Goal: Use online tool/utility: Use online tool/utility

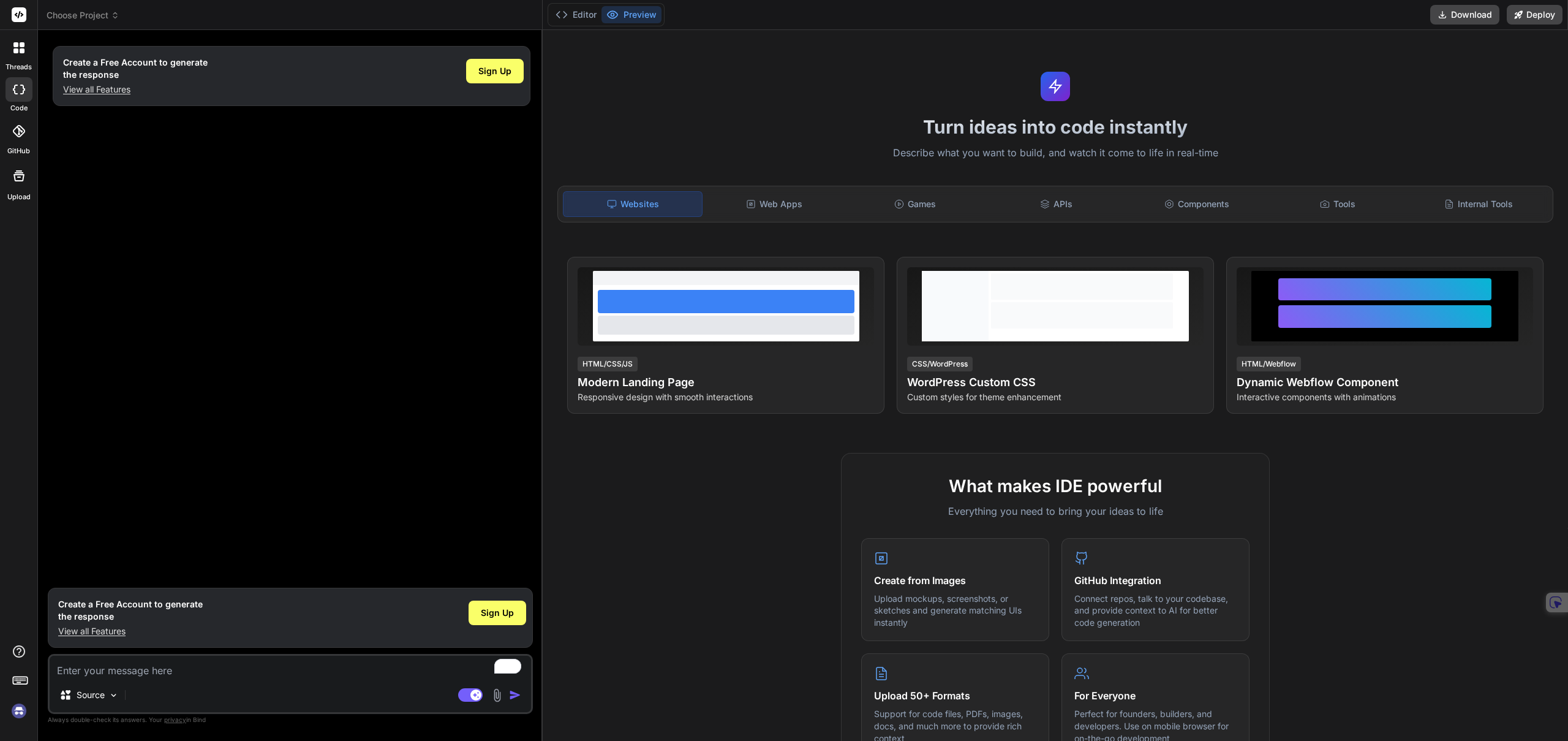
click at [27, 706] on img at bounding box center [19, 711] width 21 height 21
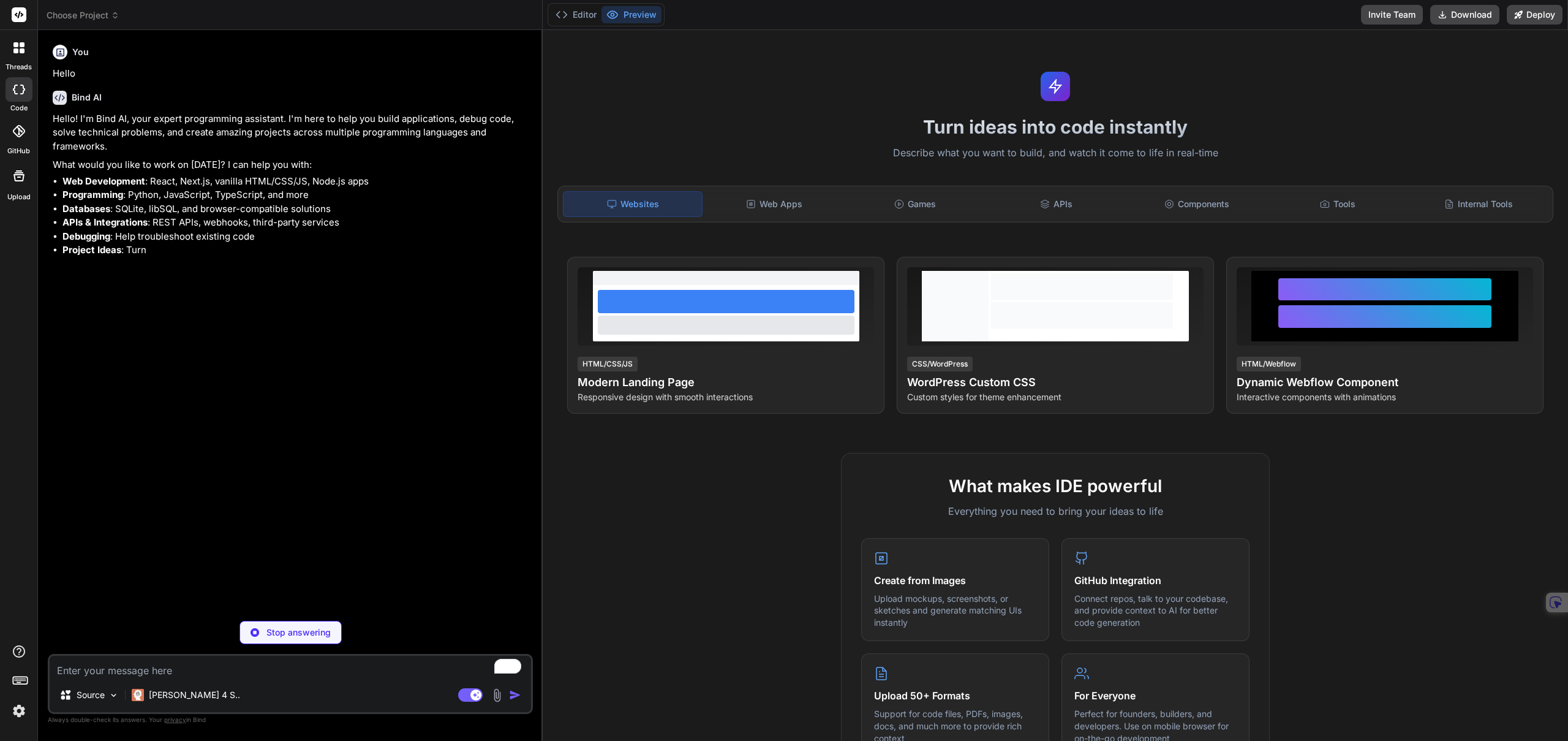
click at [80, 17] on span "Choose Project" at bounding box center [83, 15] width 73 height 12
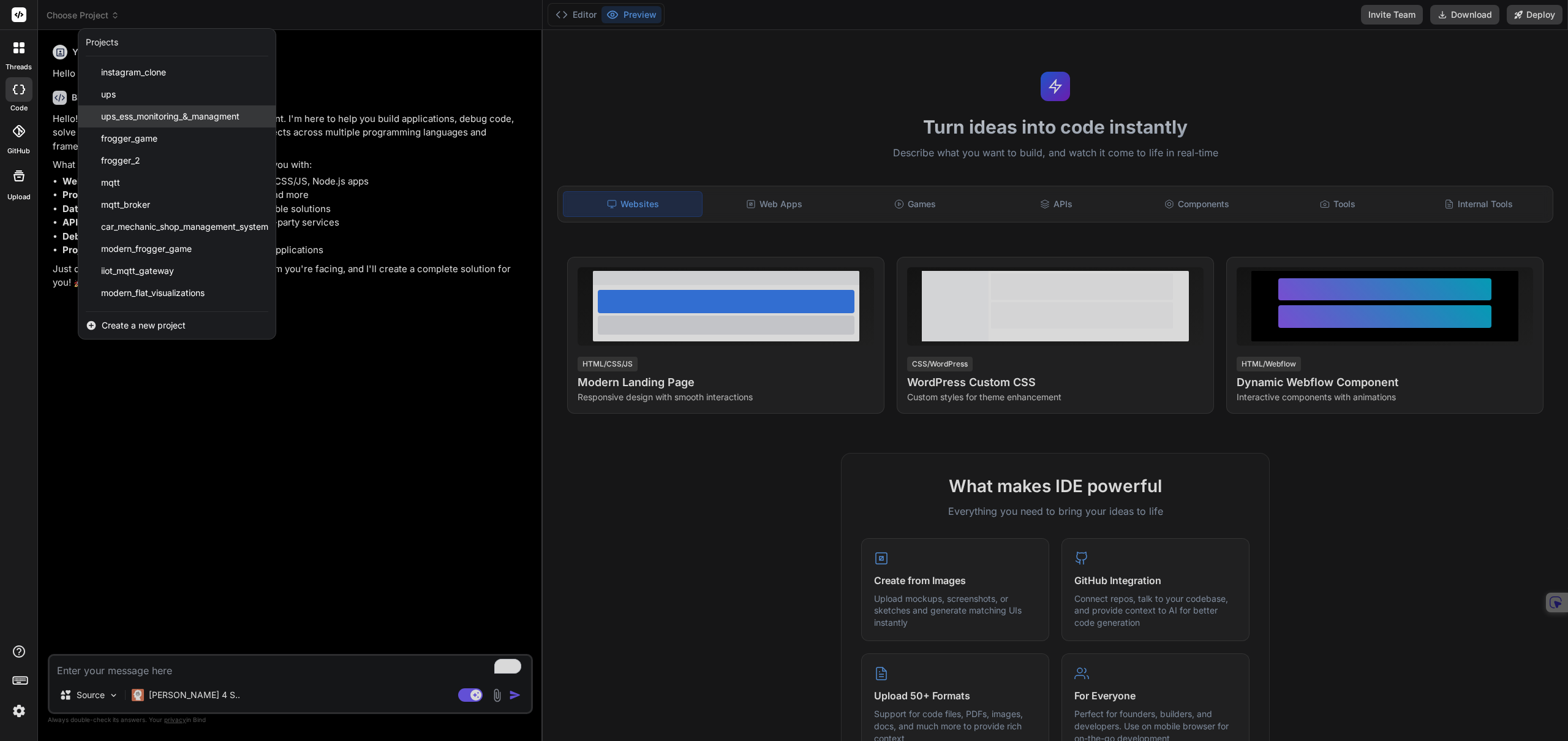
scroll to position [42, 0]
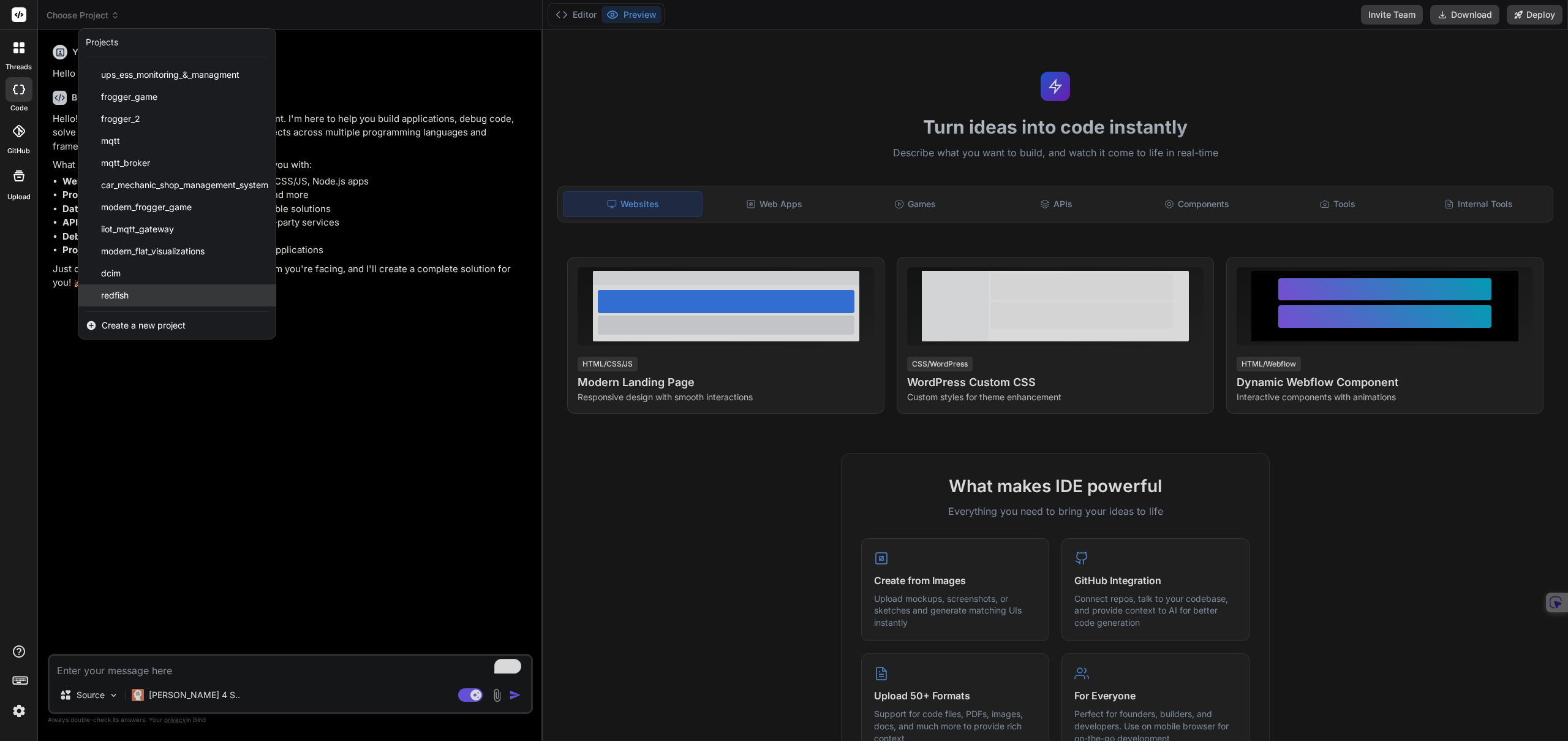
click at [123, 297] on span "redfish" at bounding box center [115, 295] width 28 height 12
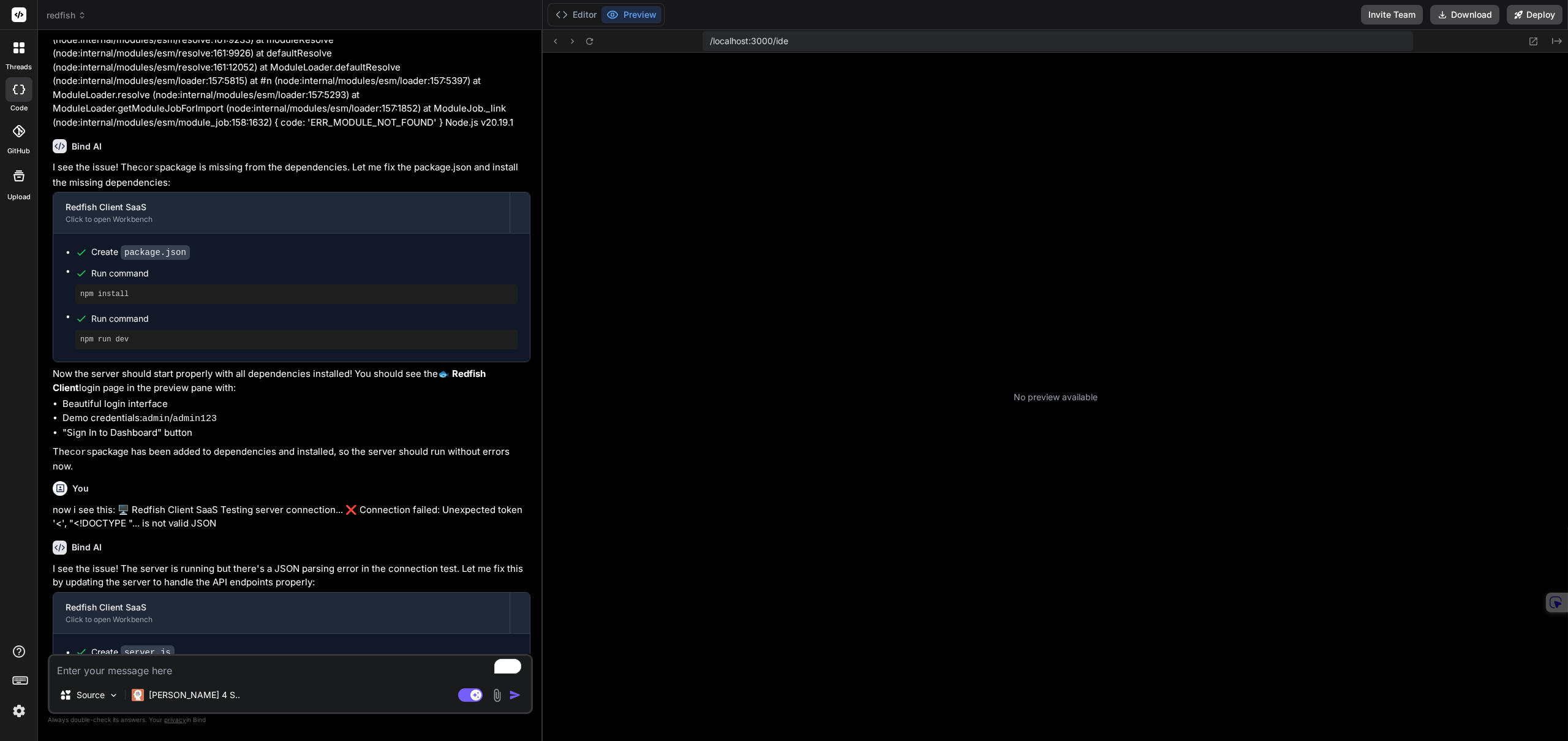
scroll to position [175, 0]
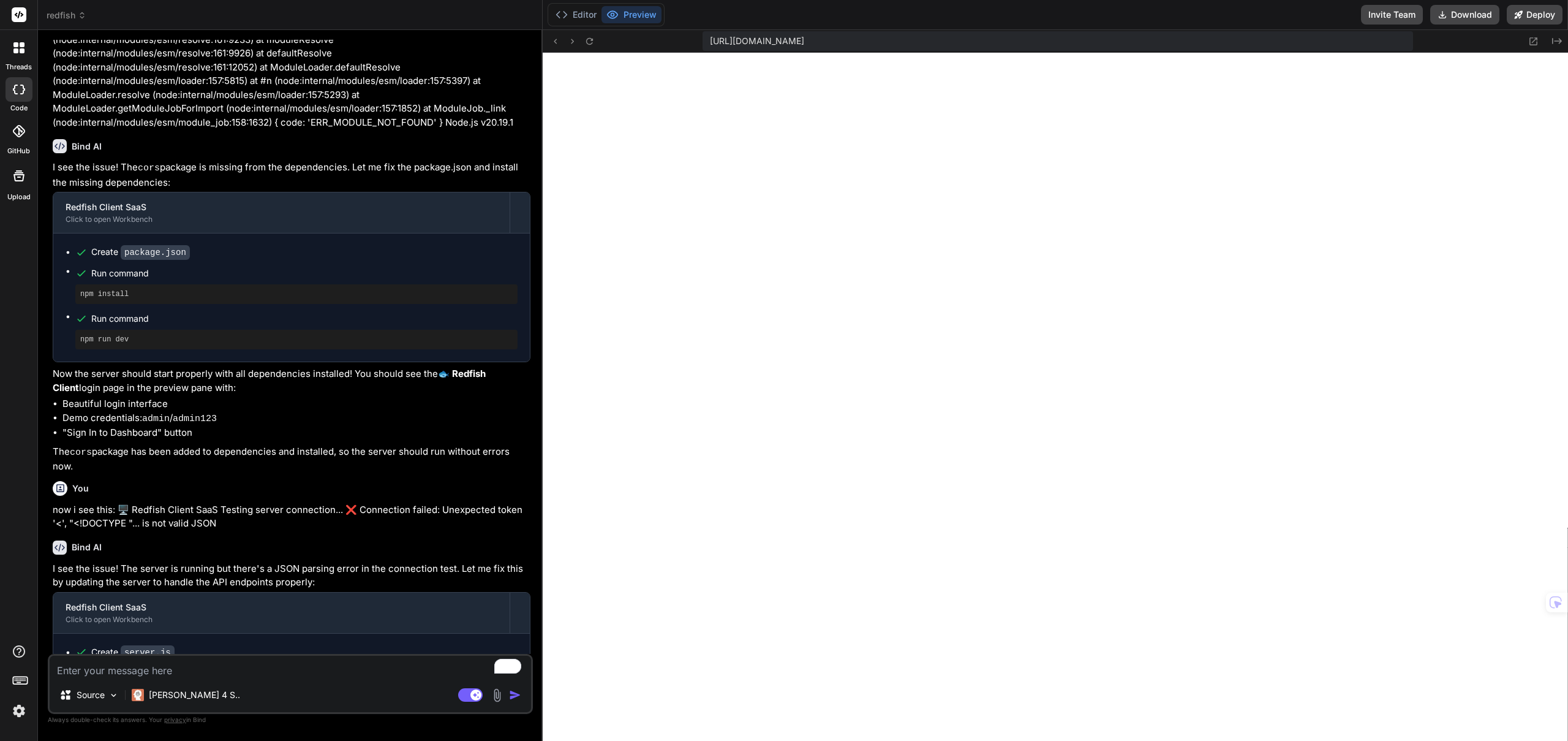
type textarea "x"
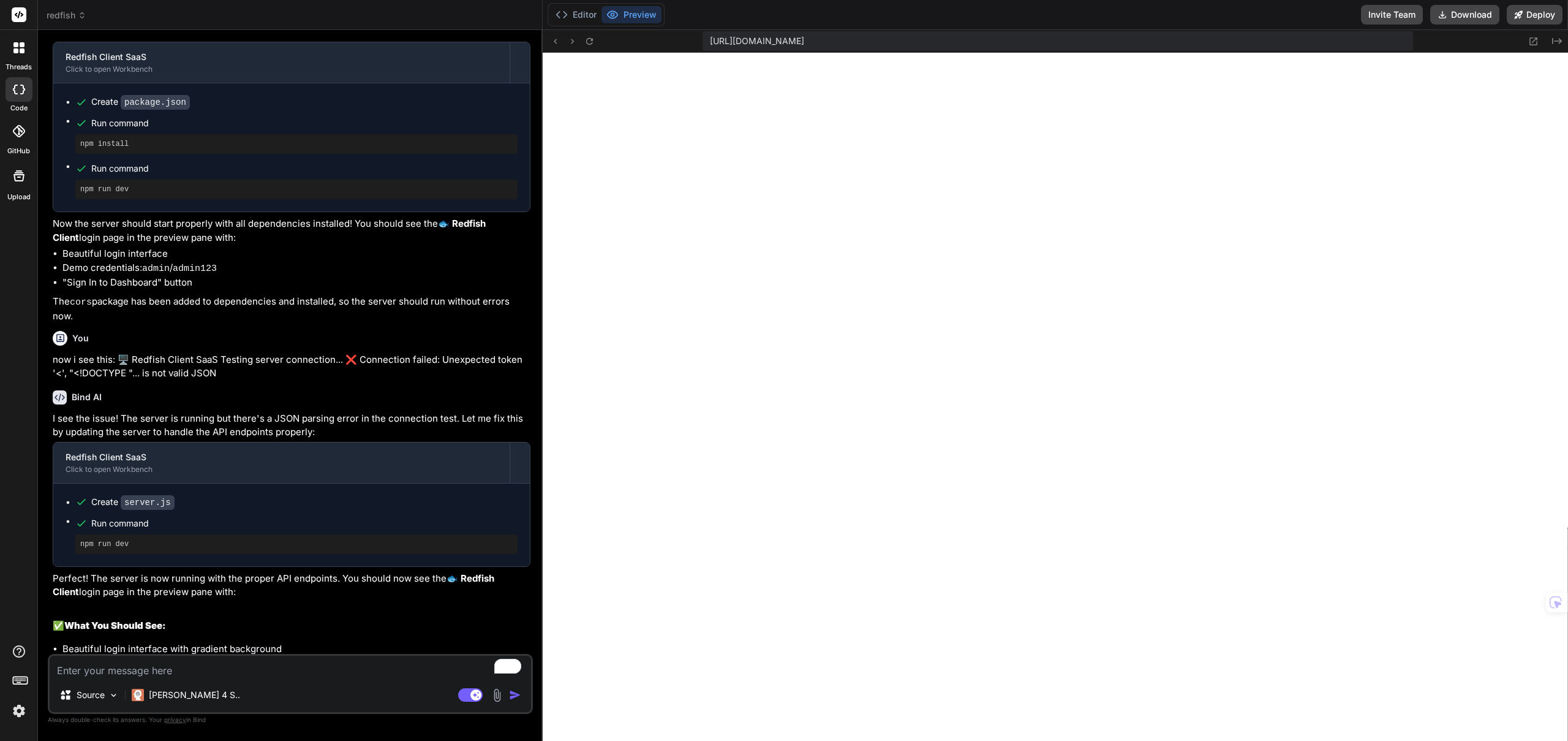
scroll to position [1618, 0]
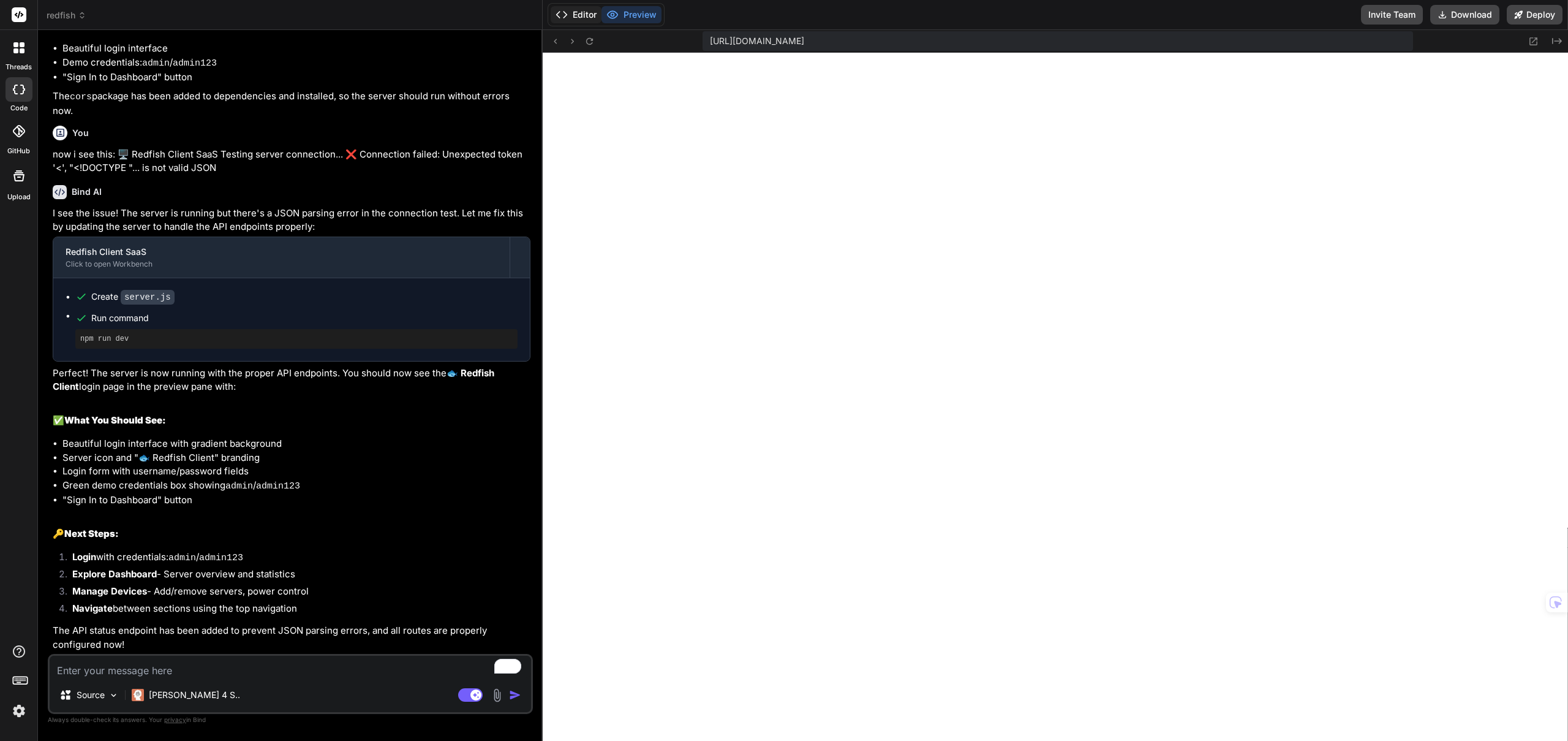
click at [580, 16] on button "Editor" at bounding box center [576, 15] width 51 height 17
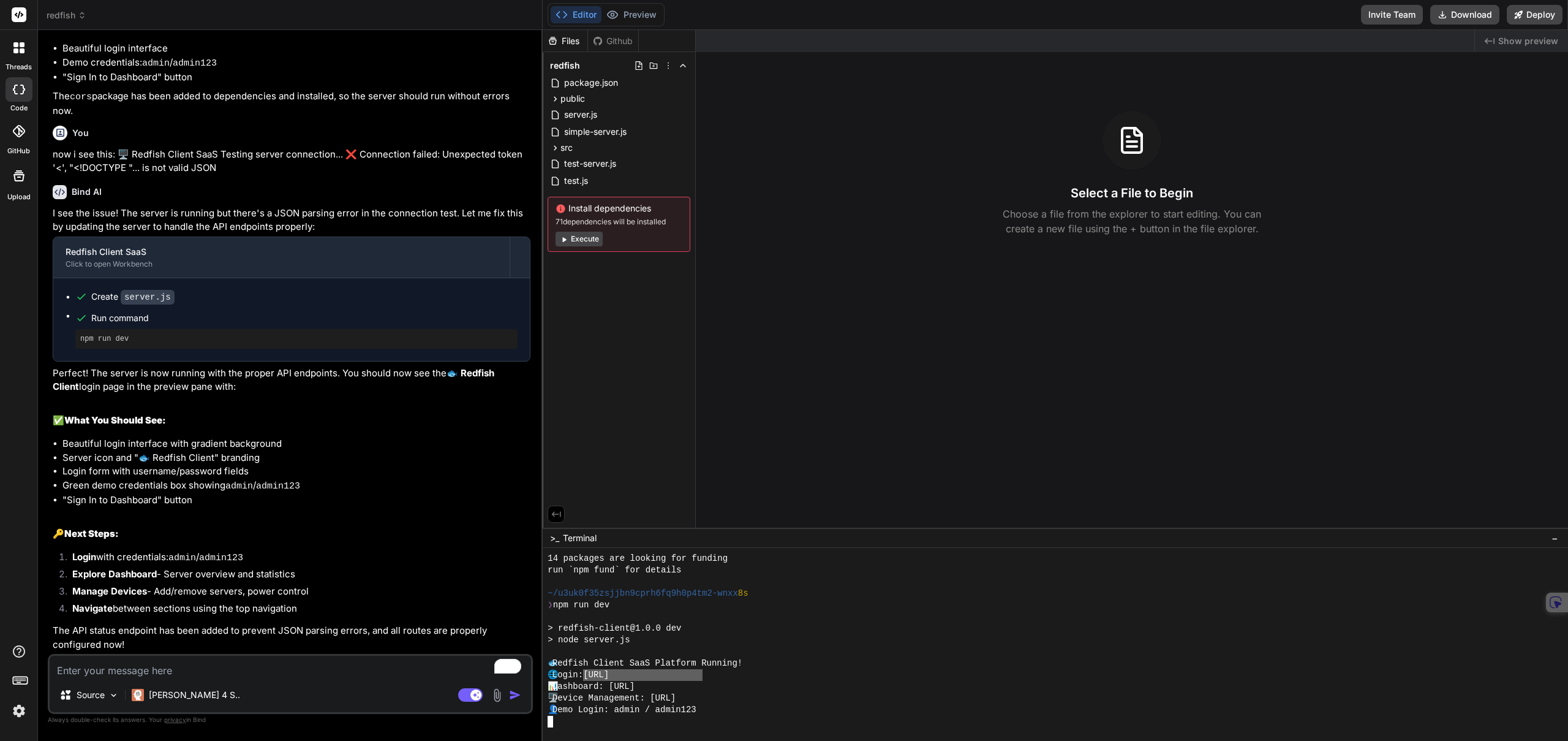
drag, startPoint x: 704, startPoint y: 675, endPoint x: 594, endPoint y: 674, distance: 110.0
click at [593, 674] on div "🌐 Login: [URL]" at bounding box center [1048, 675] width 1001 height 11
type textarea "[URL]"
click at [570, 238] on button "Execute" at bounding box center [579, 239] width 47 height 15
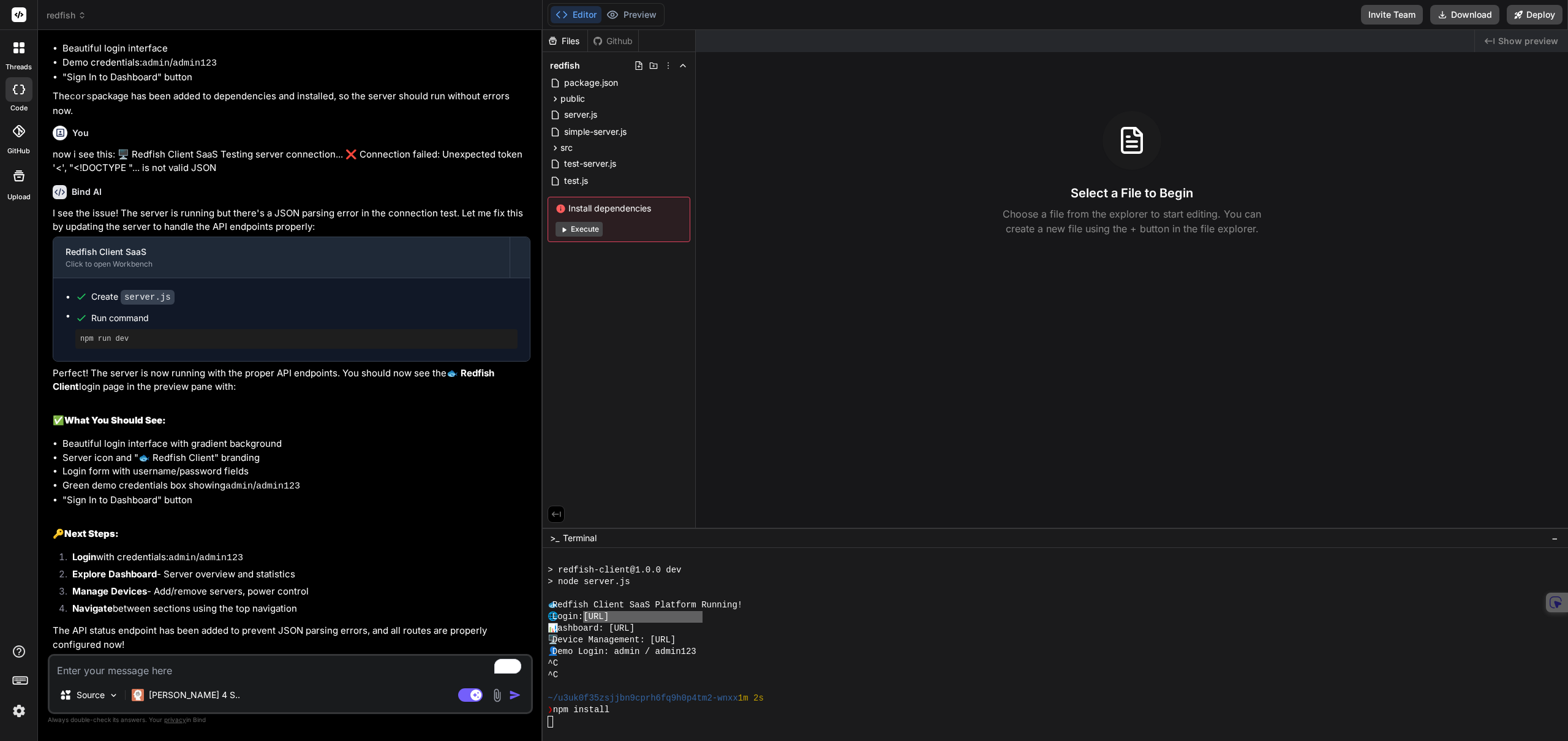
scroll to position [314, 0]
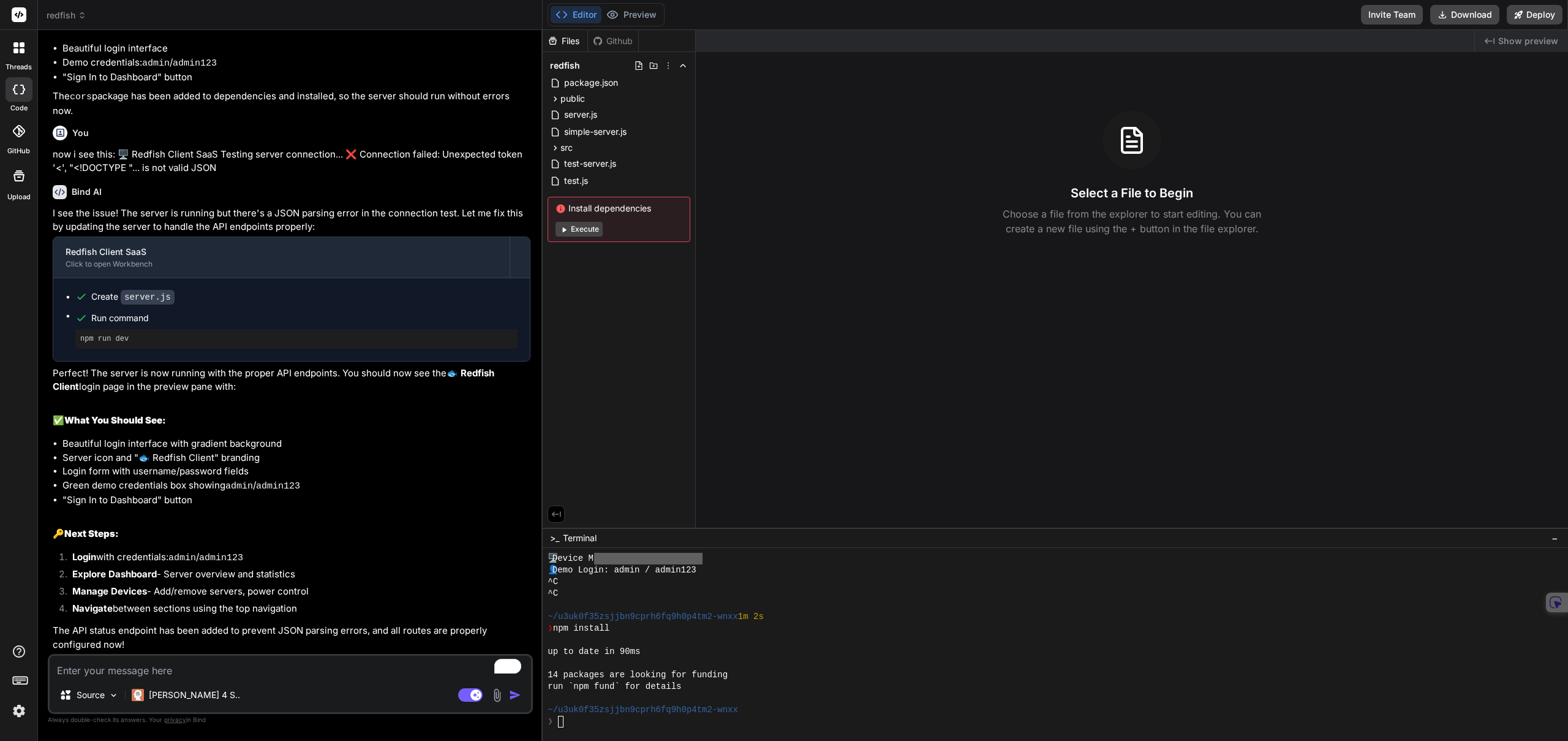
type textarea "x"
click at [619, 41] on div "Github" at bounding box center [613, 41] width 50 height 12
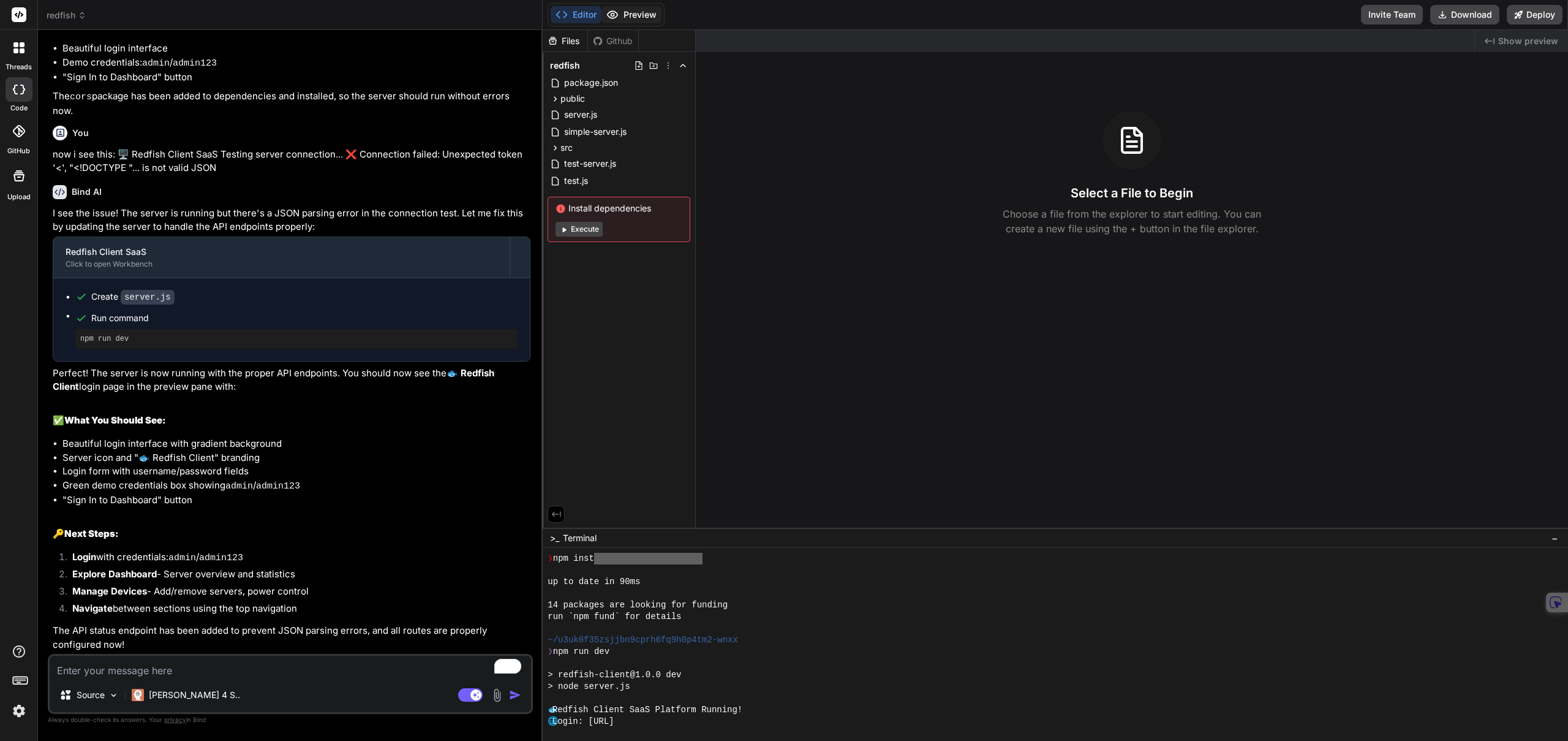
click at [652, 15] on button "Preview" at bounding box center [631, 15] width 60 height 17
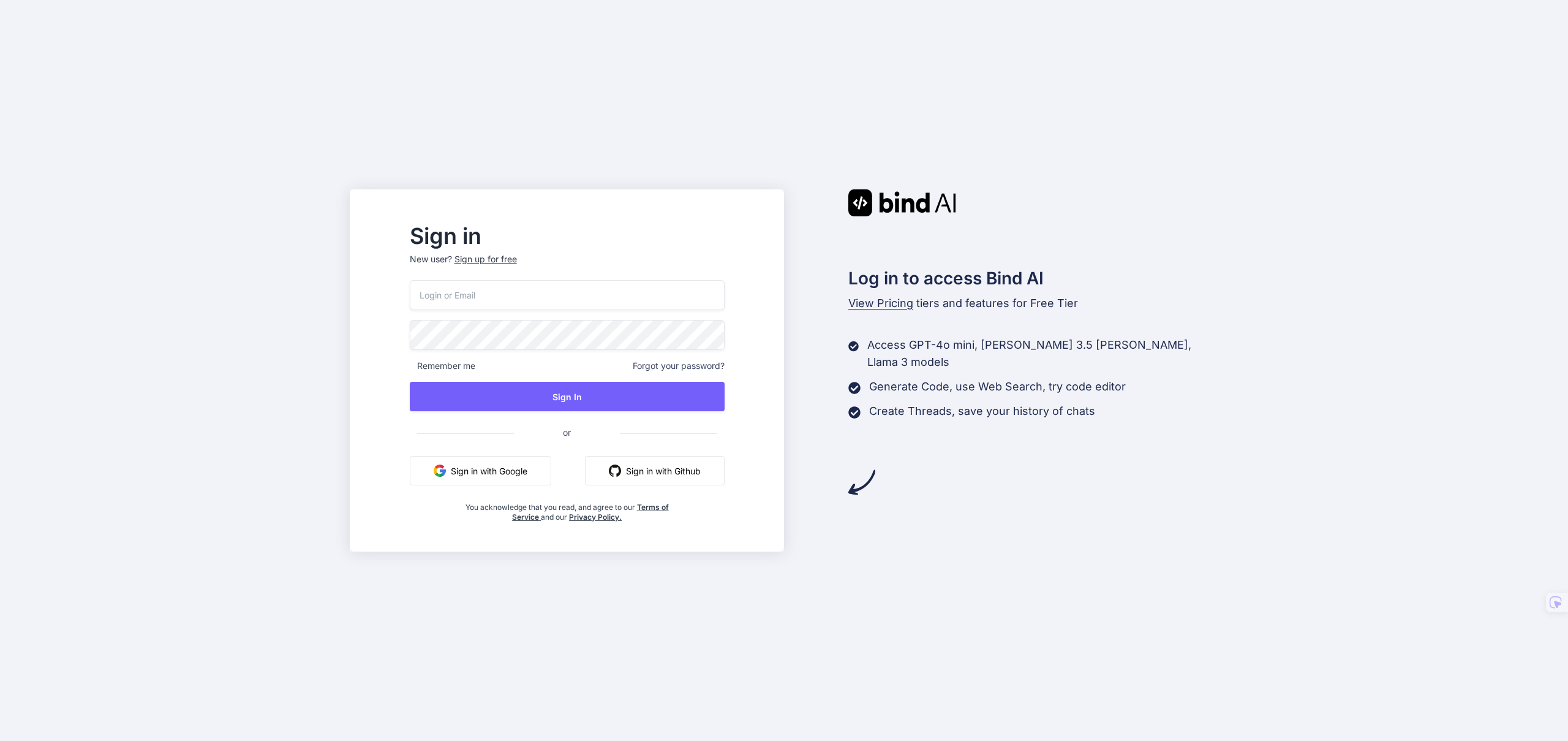
type input "[EMAIL_ADDRESS][DOMAIN_NAME]"
click at [600, 402] on button "Sign In" at bounding box center [567, 396] width 315 height 29
